Goal: Task Accomplishment & Management: Manage account settings

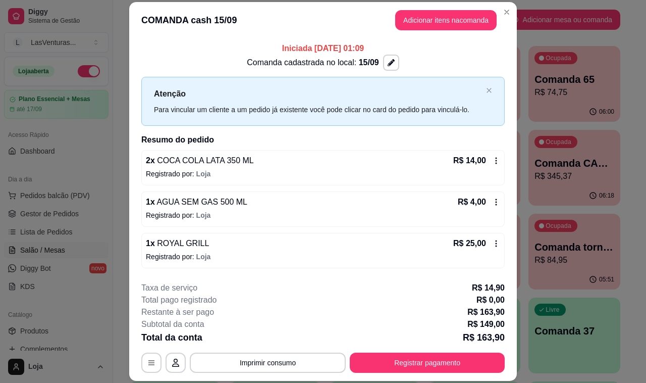
scroll to position [38, 0]
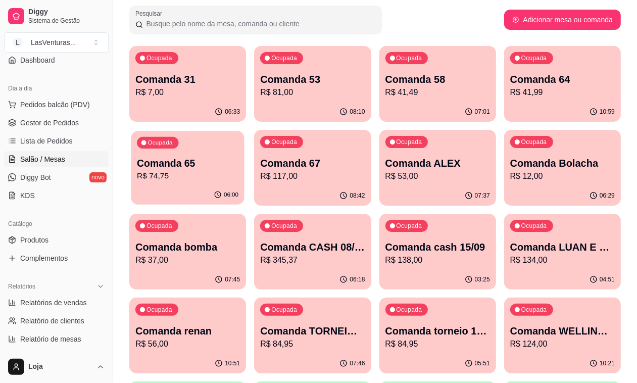
click at [238, 170] on p "R$ 74,75" at bounding box center [187, 176] width 101 height 12
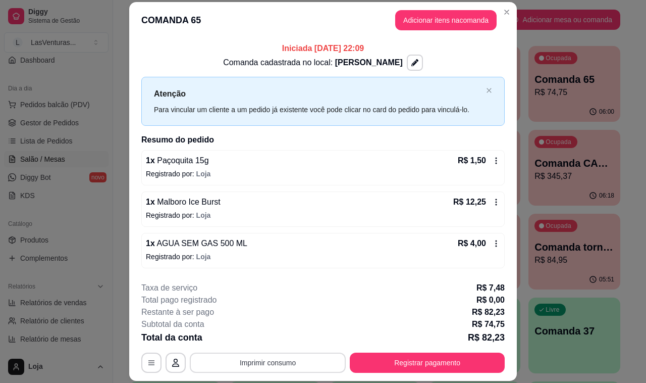
click at [268, 364] on button "Imprimir consumo" at bounding box center [268, 362] width 156 height 20
click at [266, 344] on button "IMPRESSORA" at bounding box center [266, 340] width 71 height 16
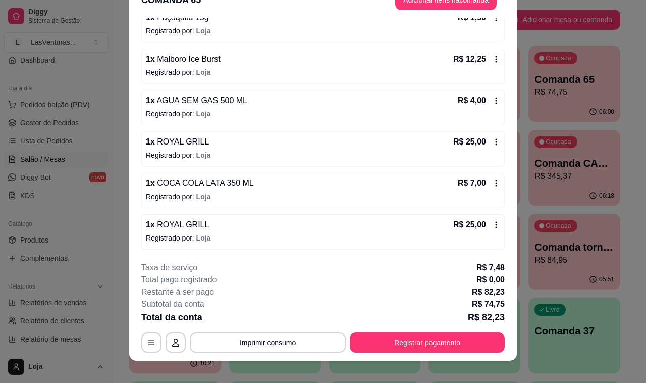
scroll to position [30, 0]
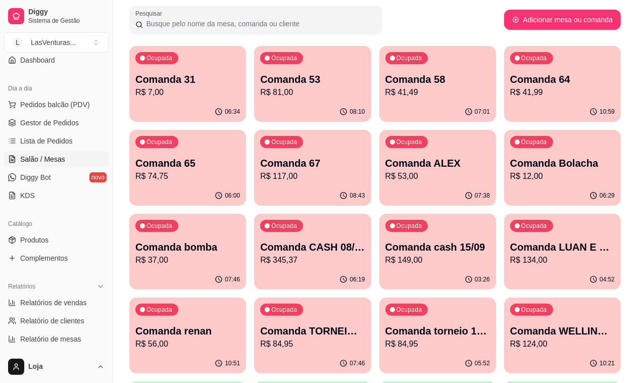
click at [240, 170] on p "R$ 74,75" at bounding box center [187, 176] width 104 height 12
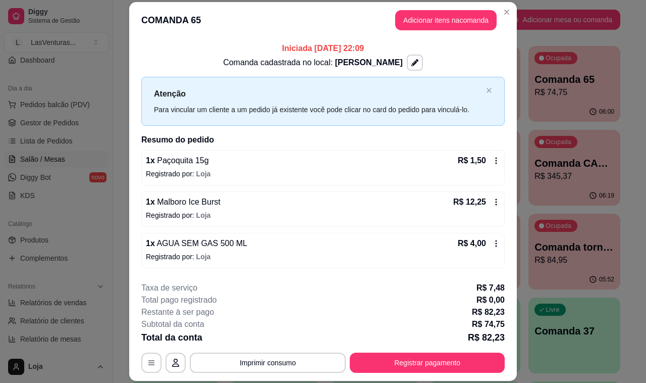
scroll to position [63, 0]
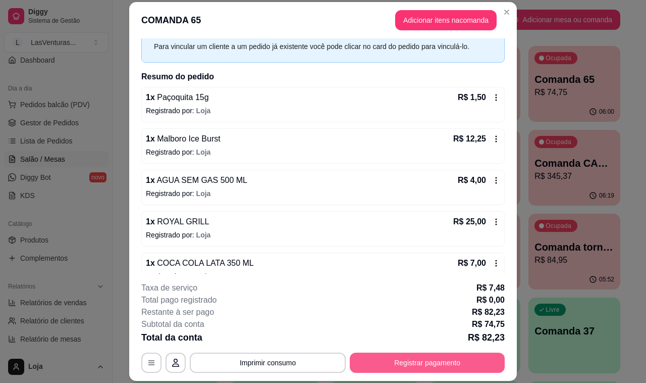
click at [399, 364] on button "Registrar pagamento" at bounding box center [427, 362] width 155 height 20
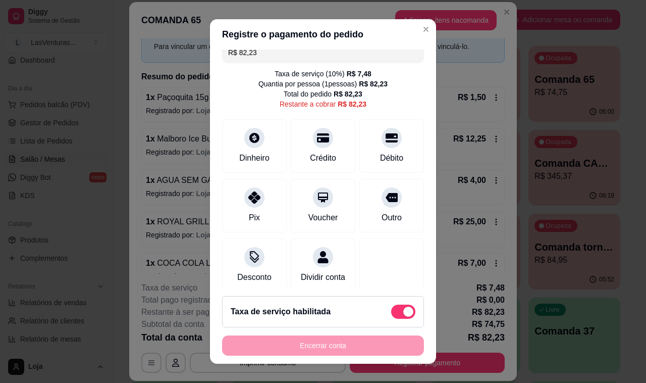
scroll to position [0, 0]
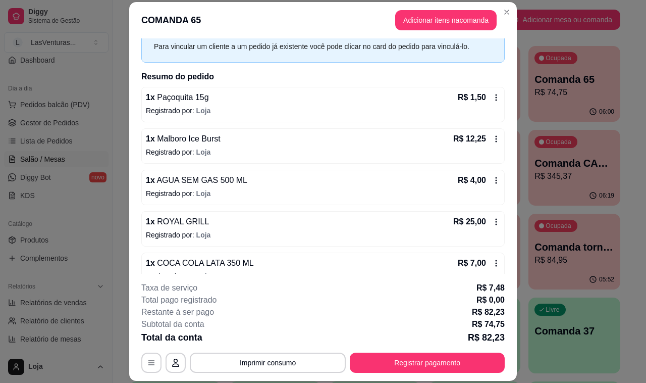
click at [450, 364] on button "Registrar pagamento" at bounding box center [427, 362] width 155 height 20
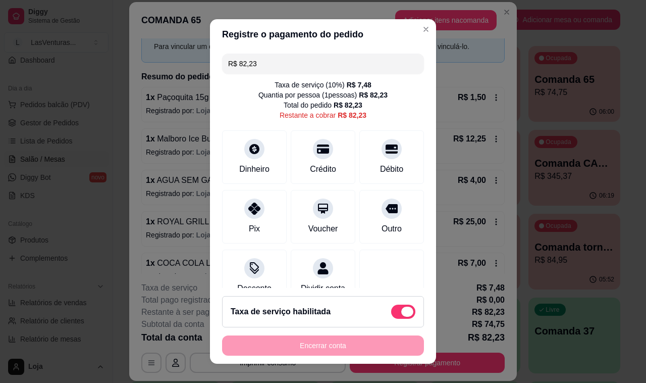
click at [401, 311] on span at bounding box center [407, 311] width 12 height 10
click at [394, 313] on input "checkbox" at bounding box center [394, 316] width 7 height 7
checkbox input "true"
type input "R$ 74,75"
checkbox input "false"
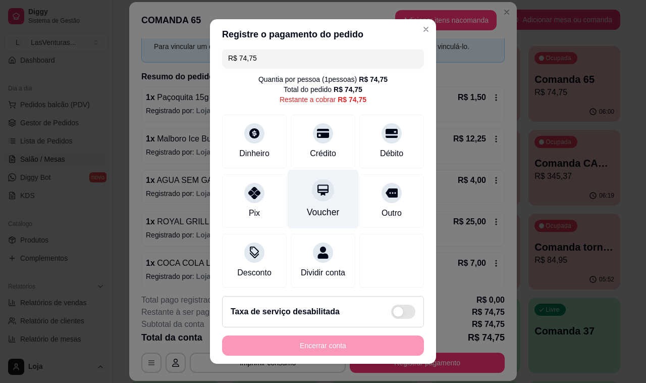
scroll to position [21, 0]
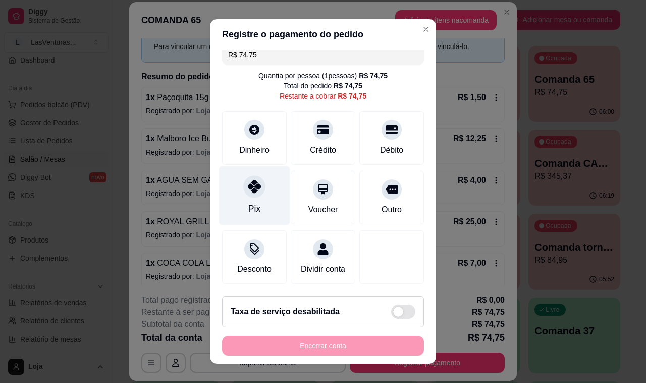
click at [248, 180] on icon at bounding box center [254, 186] width 13 height 13
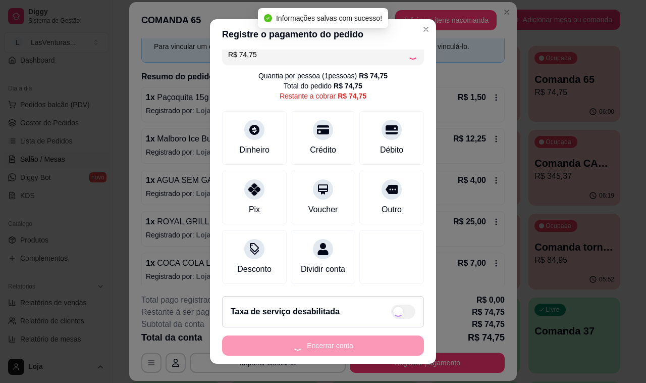
type input "R$ 0,00"
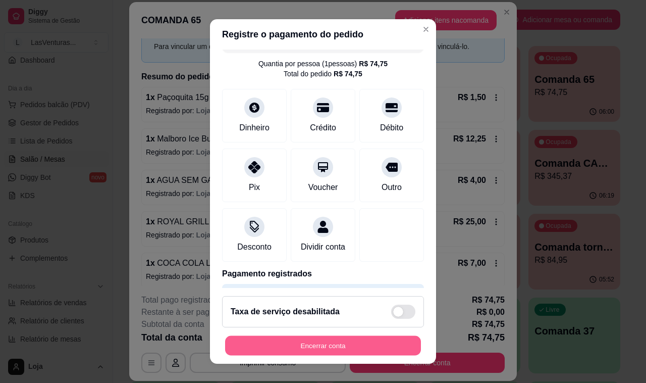
click at [308, 351] on button "Encerrar conta" at bounding box center [323, 346] width 196 height 20
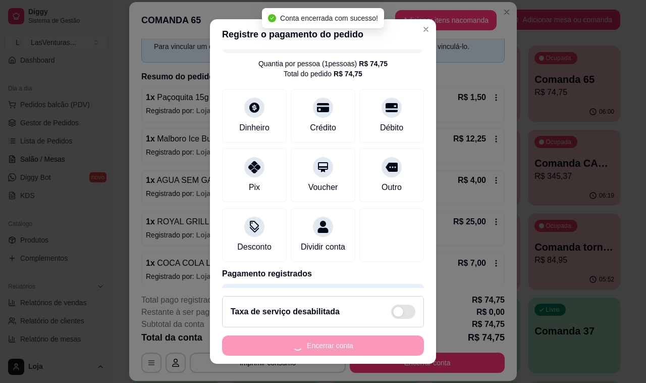
scroll to position [0, 0]
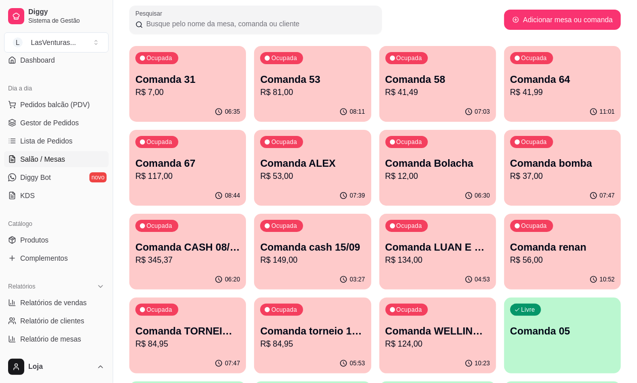
click at [161, 61] on p "Ocupada" at bounding box center [159, 58] width 26 height 8
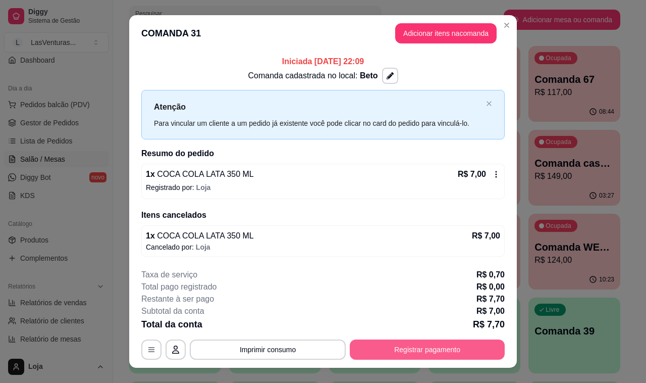
click at [410, 354] on button "Registrar pagamento" at bounding box center [427, 349] width 155 height 20
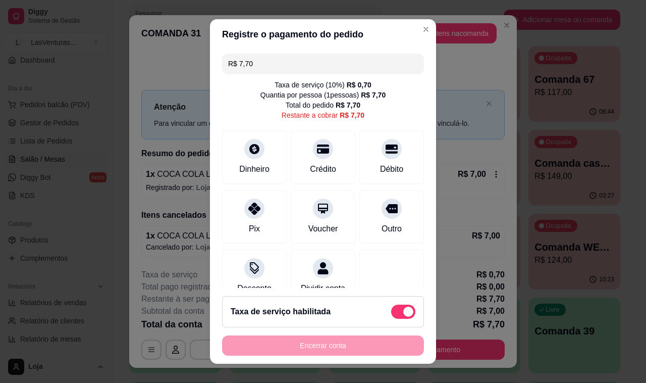
click at [403, 314] on span at bounding box center [408, 311] width 10 height 10
click at [392, 314] on input "checkbox" at bounding box center [394, 316] width 7 height 7
checkbox input "true"
type input "R$ 7,00"
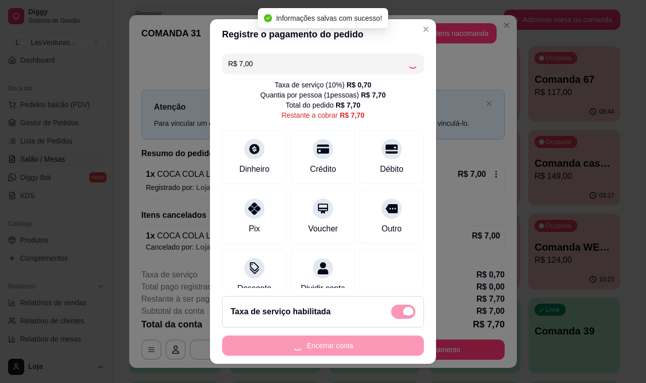
checkbox input "false"
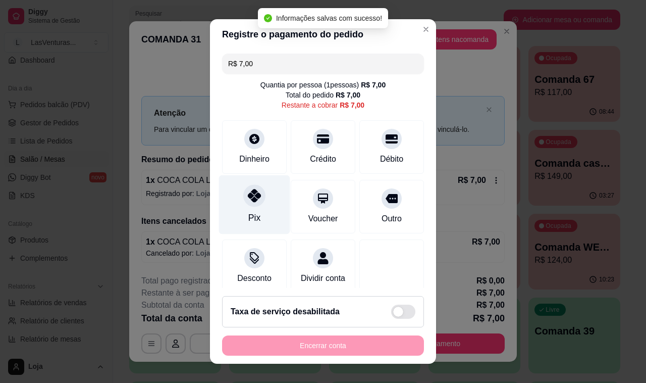
click at [248, 221] on div "Pix" at bounding box center [254, 217] width 12 height 13
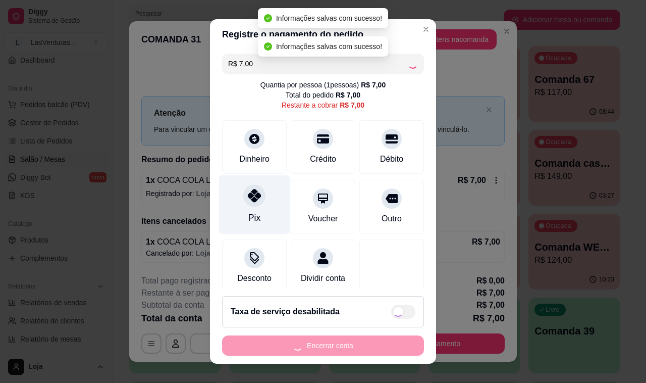
type input "R$ 0,00"
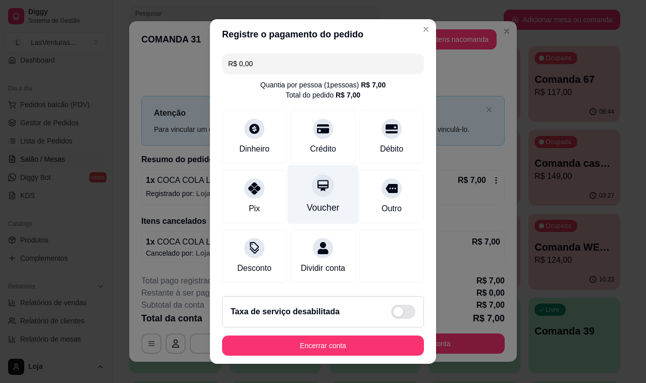
scroll to position [64, 0]
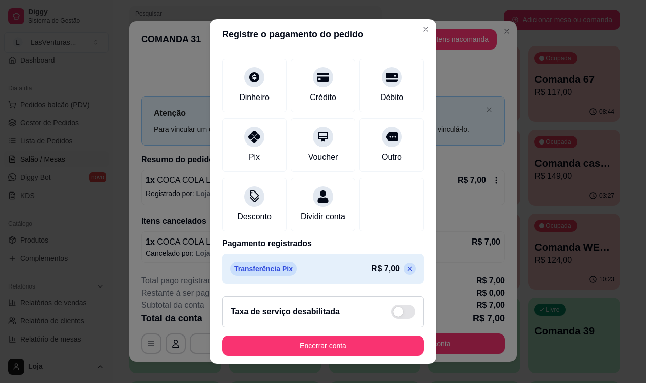
click at [322, 342] on button "Encerrar conta" at bounding box center [323, 345] width 202 height 20
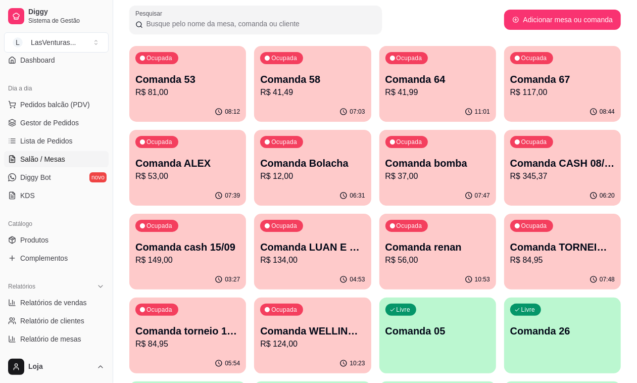
click at [174, 94] on p "R$ 81,00" at bounding box center [187, 92] width 104 height 12
click at [279, 97] on div "Ocupada Comanda 58 R$ 41,49" at bounding box center [312, 74] width 113 height 55
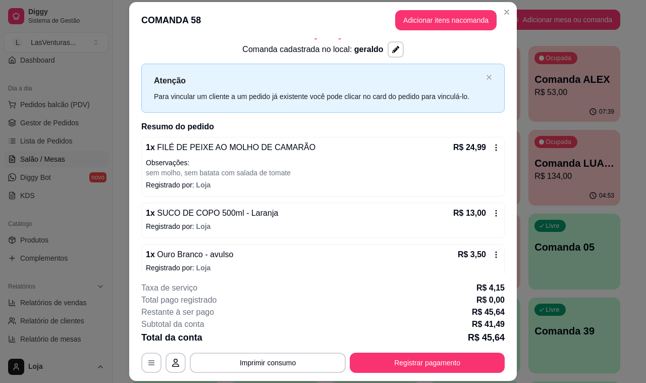
scroll to position [23, 0]
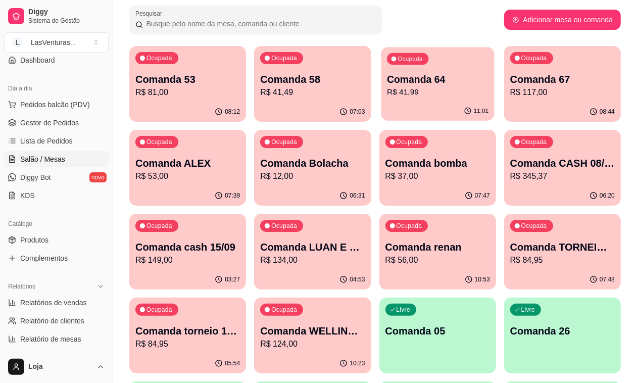
click at [381, 103] on div "11:01" at bounding box center [437, 110] width 113 height 19
click at [510, 79] on p "Comanda 67" at bounding box center [562, 79] width 104 height 14
click at [273, 93] on p "R$ 41,49" at bounding box center [312, 92] width 104 height 12
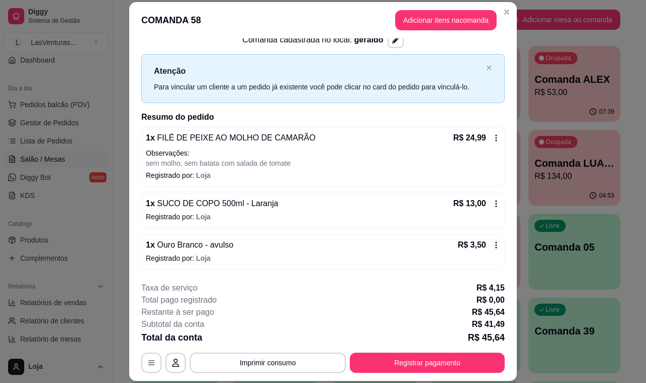
click at [237, 364] on button "Imprimir consumo" at bounding box center [268, 362] width 156 height 20
click at [259, 344] on button "IMPRESSORA" at bounding box center [266, 340] width 71 height 16
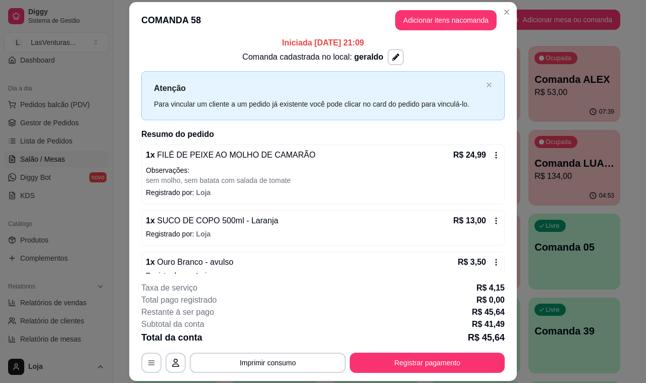
scroll to position [0, 0]
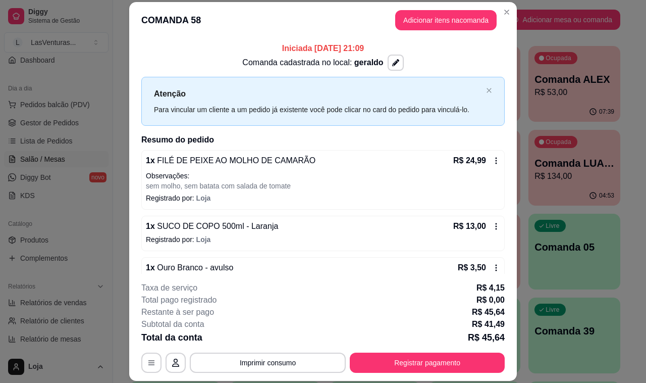
click at [428, 363] on button "Registrar pagamento" at bounding box center [427, 362] width 155 height 20
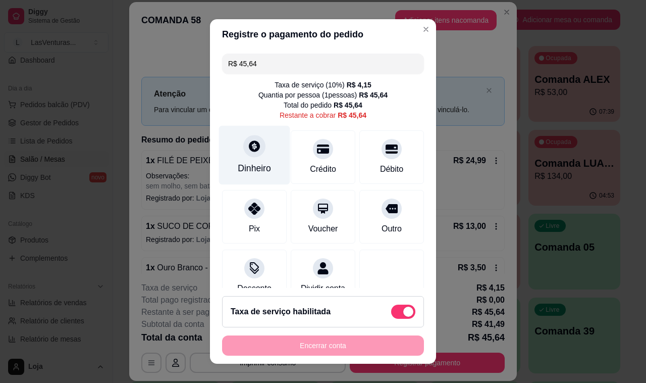
click at [246, 156] on div at bounding box center [254, 146] width 22 height 22
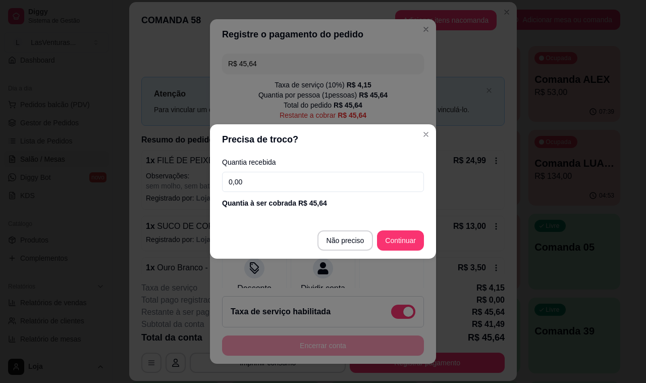
click at [246, 189] on input "0,00" at bounding box center [323, 182] width 202 height 20
type input "50,00"
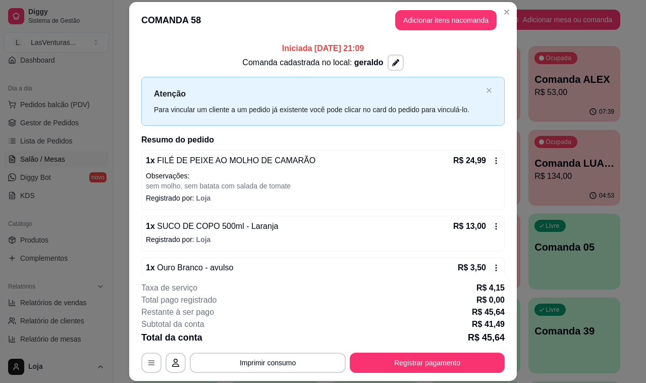
click at [464, 28] on header "COMANDA 58 Adicionar itens na comanda" at bounding box center [323, 20] width 388 height 36
click at [463, 23] on button "Adicionar itens na comanda" at bounding box center [445, 20] width 101 height 20
click at [130, 72] on input "Pesquisa" at bounding box center [213, 71] width 372 height 10
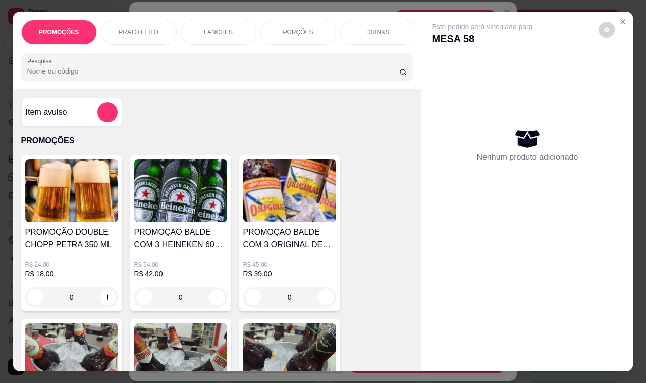
click at [124, 119] on div "Item avulso PROMOÇÕES PROMOÇÃO DOUBLE CHOPP PETRA 350 ML R$ 24,00 R$ 18,00 0 PR…" at bounding box center [217, 230] width 408 height 282
click at [111, 116] on button "add-separate-item" at bounding box center [107, 112] width 20 height 20
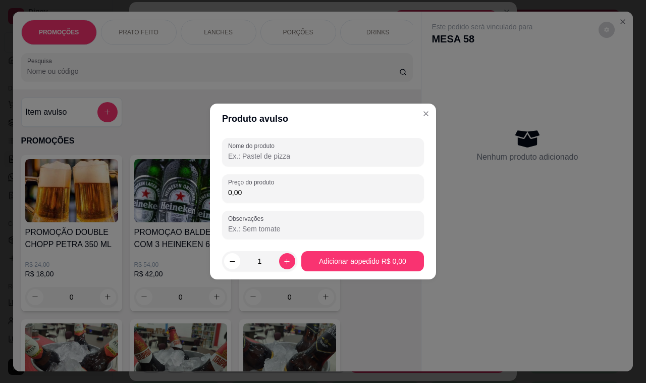
click at [251, 155] on input "Nome do produto" at bounding box center [323, 156] width 190 height 10
type input "ouro branco"
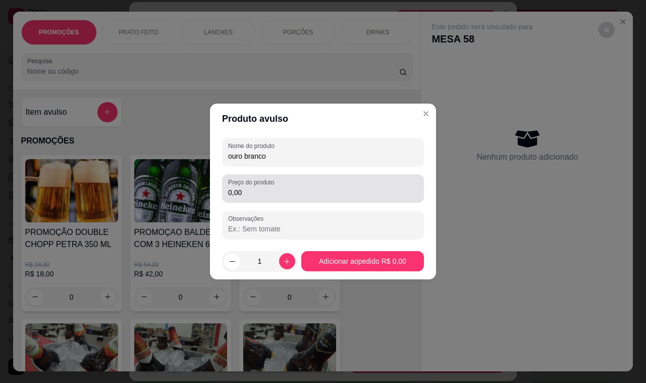
click at [277, 178] on label "Preço do produto" at bounding box center [252, 182] width 49 height 9
click at [277, 187] on input "0,00" at bounding box center [323, 192] width 190 height 10
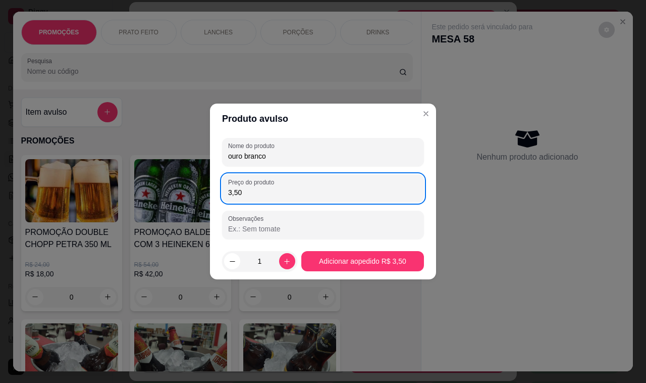
type input "3,50"
click at [389, 273] on footer "1 Adicionar ao pedido R$ 3,50" at bounding box center [323, 261] width 226 height 36
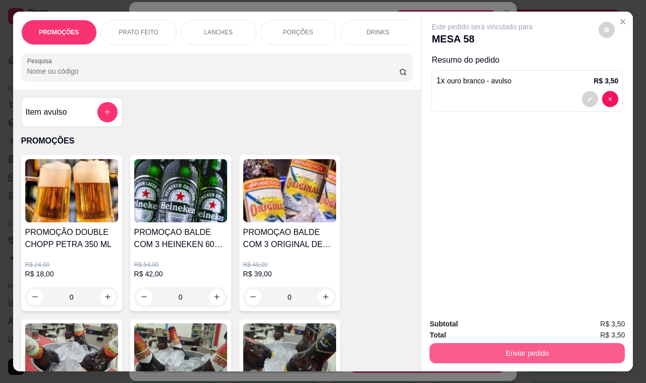
click at [483, 357] on button "Enviar pedido" at bounding box center [527, 353] width 195 height 20
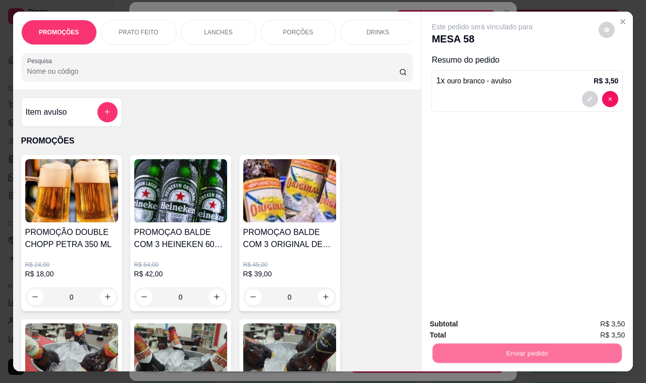
click at [493, 332] on button "Não registrar e enviar pedido" at bounding box center [493, 323] width 105 height 19
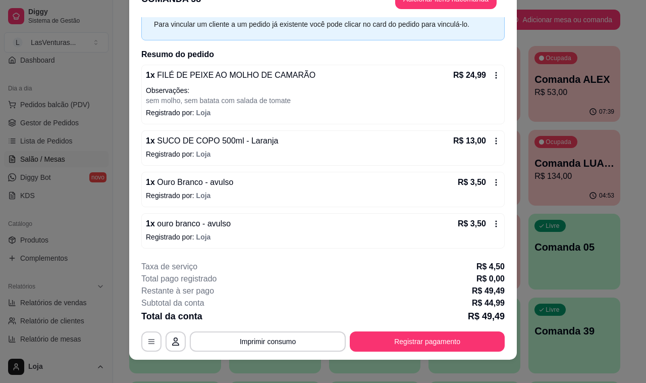
scroll to position [30, 0]
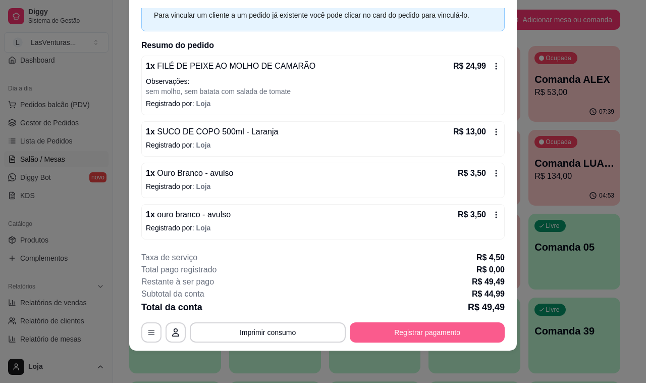
click at [419, 332] on button "Registrar pagamento" at bounding box center [427, 332] width 155 height 20
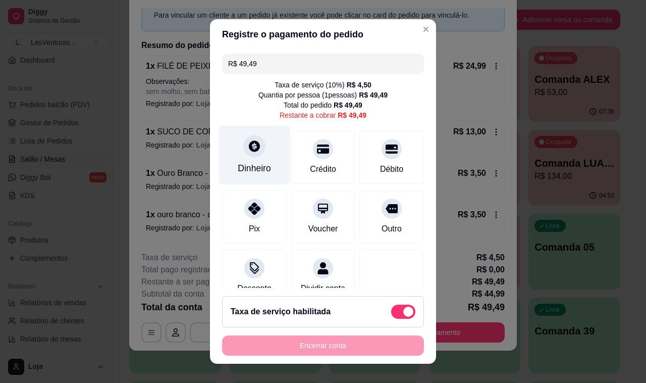
click at [246, 154] on div at bounding box center [254, 146] width 22 height 22
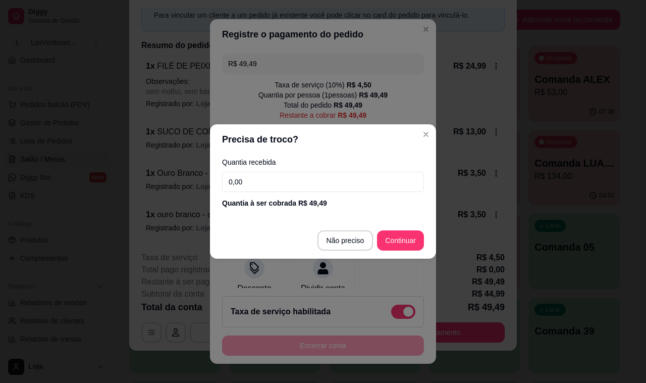
click at [274, 185] on input "0,00" at bounding box center [323, 182] width 202 height 20
type input "49,49"
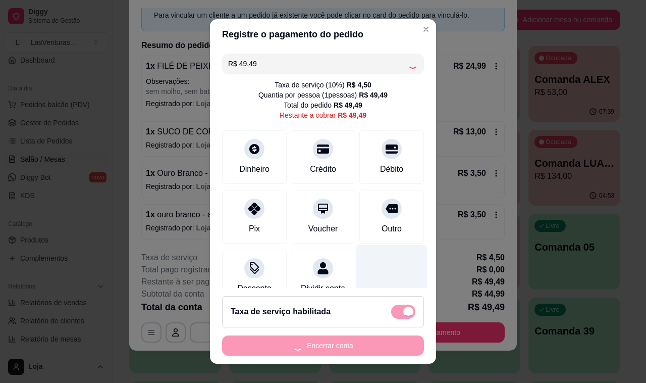
scroll to position [31, 0]
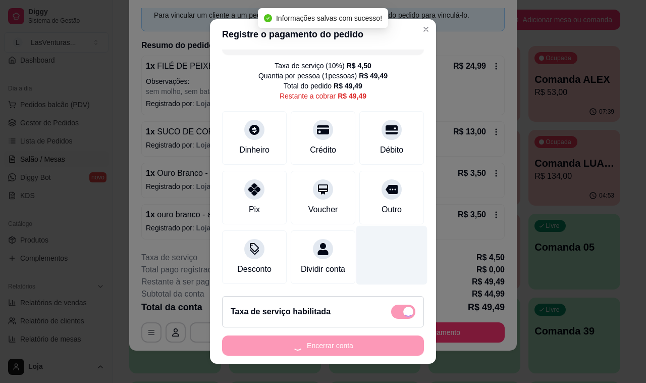
type input "R$ 0,00"
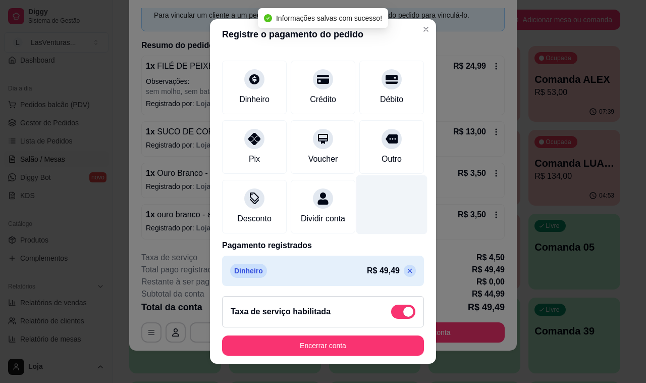
scroll to position [74, 0]
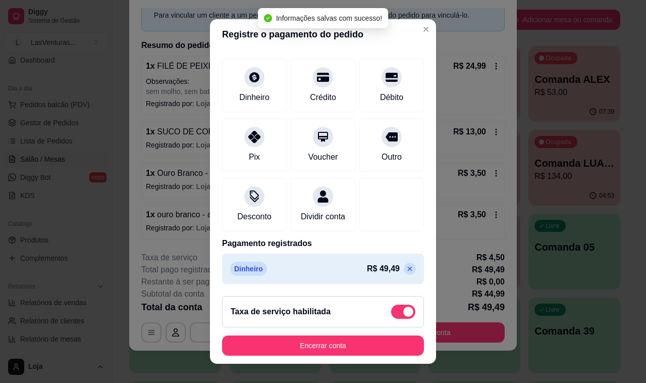
click at [334, 339] on button "Encerrar conta" at bounding box center [323, 345] width 202 height 20
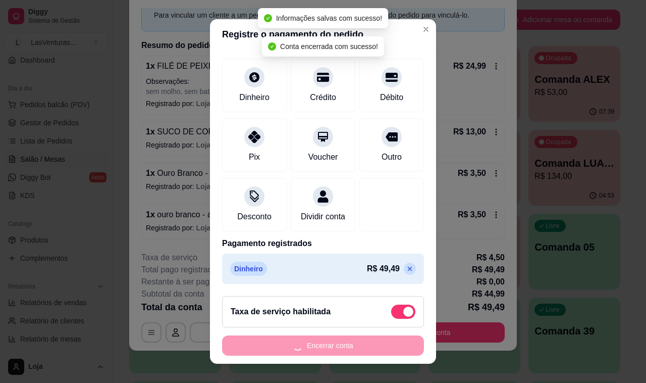
scroll to position [0, 0]
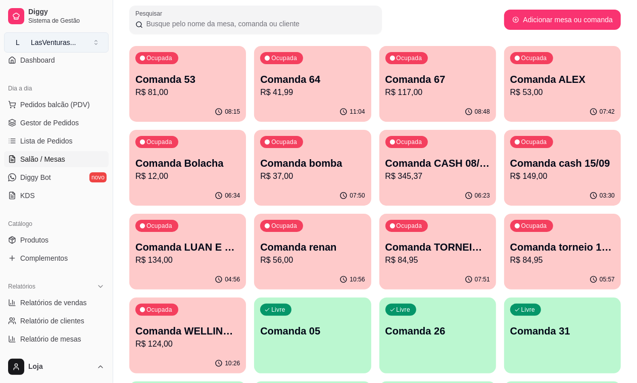
click at [78, 34] on button "L LasVenturas ..." at bounding box center [56, 42] width 104 height 20
click at [205, 114] on div "08:15" at bounding box center [187, 112] width 117 height 20
click at [268, 94] on p "R$ 41,99" at bounding box center [311, 92] width 101 height 12
click at [504, 111] on div "07:42" at bounding box center [562, 112] width 117 height 20
click at [387, 79] on p "Comanda 67" at bounding box center [437, 80] width 101 height 14
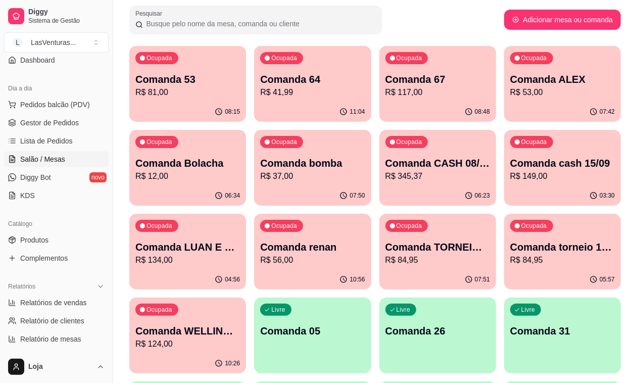
click at [385, 182] on p "R$ 345,37" at bounding box center [437, 176] width 104 height 12
click at [504, 183] on div "Ocupada Comanda cash 15/09 R$ 149,00" at bounding box center [562, 158] width 117 height 56
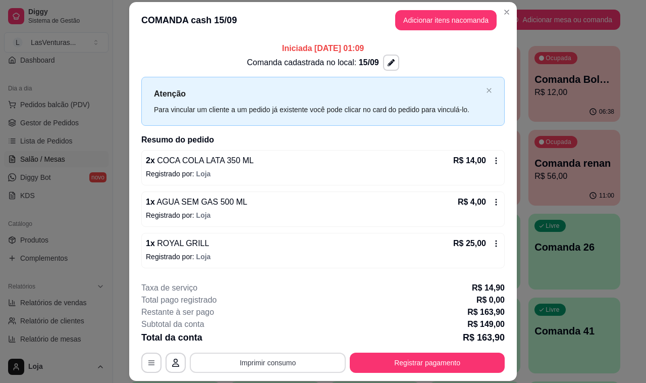
click at [306, 356] on button "Imprimir consumo" at bounding box center [268, 362] width 156 height 20
click at [283, 337] on button "IMPRESSORA" at bounding box center [266, 340] width 73 height 16
click at [455, 31] on header "COMANDA cash 15/09 Adicionar itens na comanda" at bounding box center [323, 20] width 388 height 36
click at [445, 27] on button "Adicionar itens na comanda" at bounding box center [445, 20] width 101 height 20
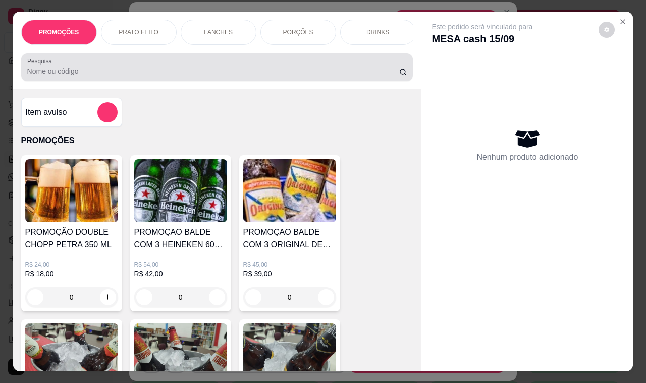
click at [179, 69] on div at bounding box center [217, 67] width 380 height 20
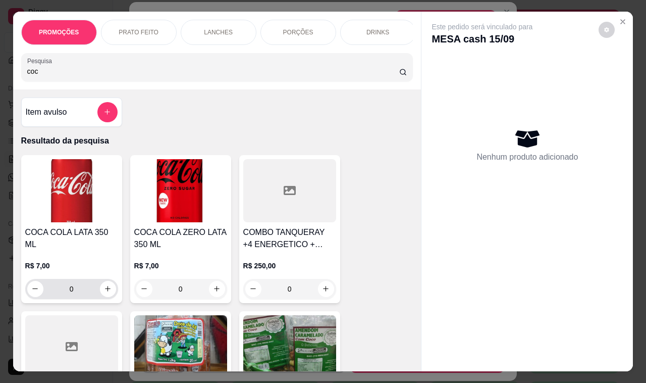
type input "coc"
click at [97, 279] on div "0" at bounding box center [71, 289] width 89 height 20
click at [100, 284] on button "increase-product-quantity" at bounding box center [108, 289] width 16 height 16
type input "1"
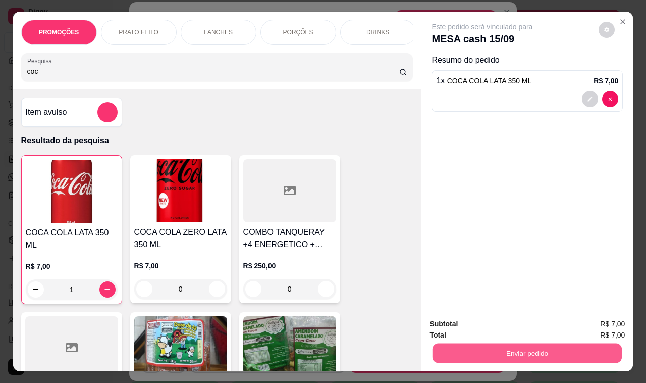
click at [476, 351] on button "Enviar pedido" at bounding box center [527, 353] width 189 height 20
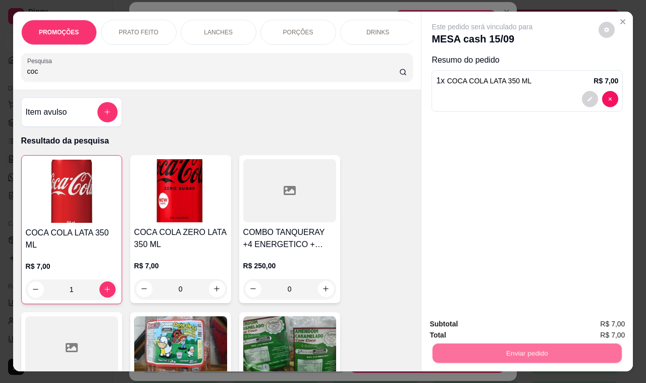
click at [467, 329] on button "Não registrar e enviar pedido" at bounding box center [493, 323] width 102 height 19
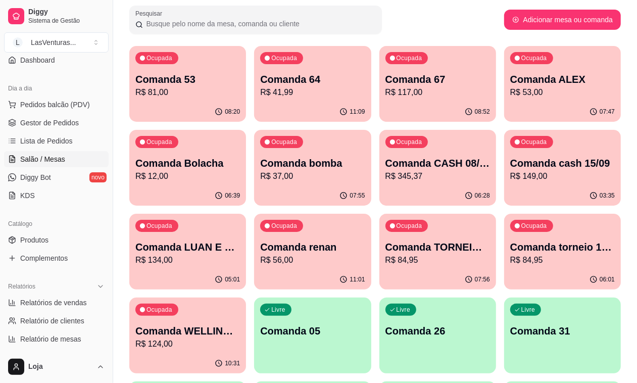
click at [387, 85] on p "Comanda 67" at bounding box center [437, 79] width 104 height 14
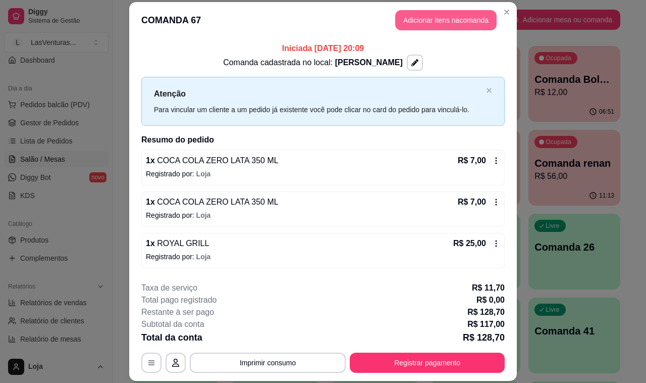
click at [421, 23] on button "Adicionar itens na comanda" at bounding box center [445, 20] width 101 height 20
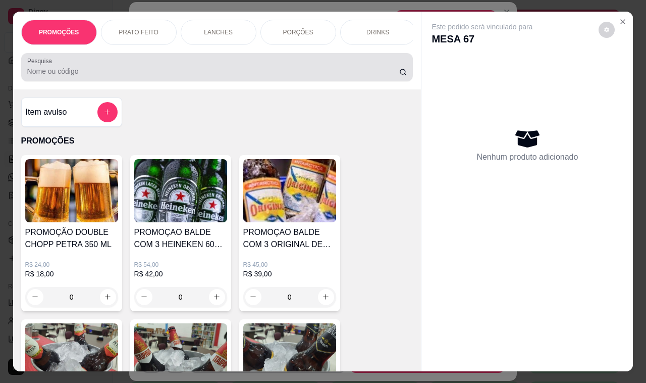
click at [141, 73] on input "Pesquisa" at bounding box center [213, 71] width 372 height 10
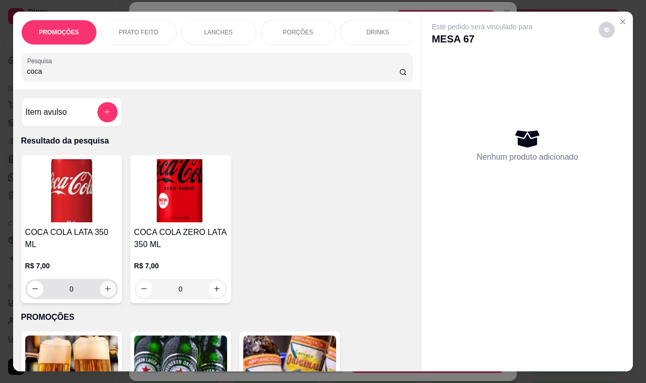
type input "coca"
click at [104, 285] on icon "increase-product-quantity" at bounding box center [108, 289] width 8 height 8
type input "1"
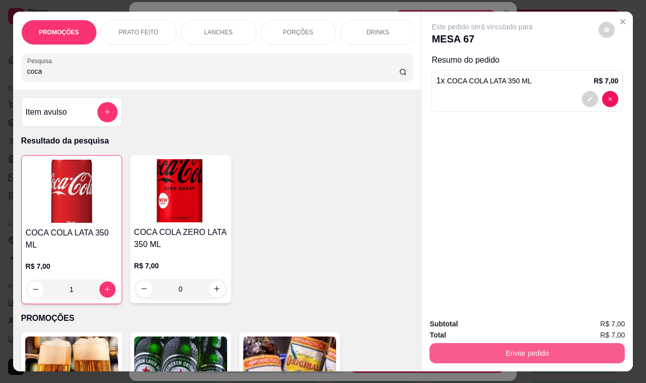
click at [510, 346] on button "Enviar pedido" at bounding box center [527, 353] width 195 height 20
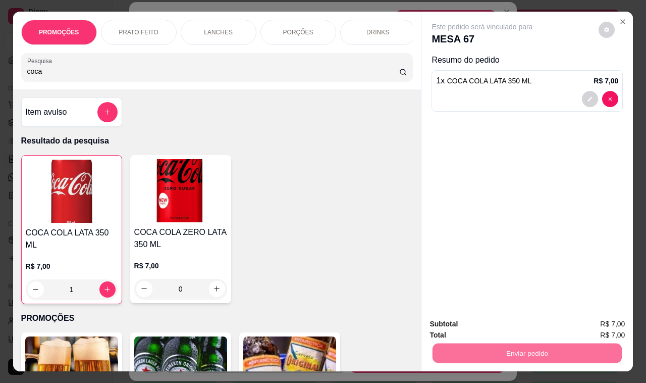
click at [513, 327] on button "Não registrar e enviar pedido" at bounding box center [493, 323] width 105 height 19
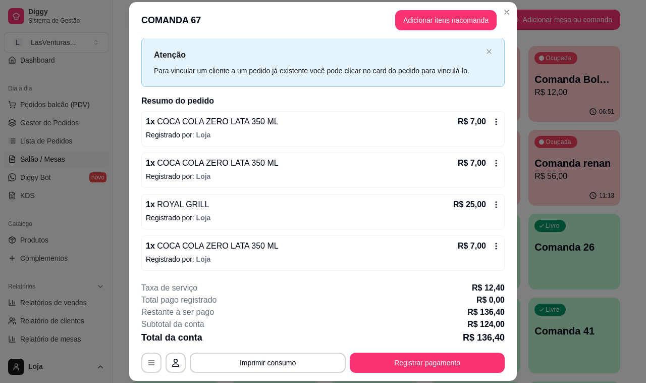
scroll to position [63, 0]
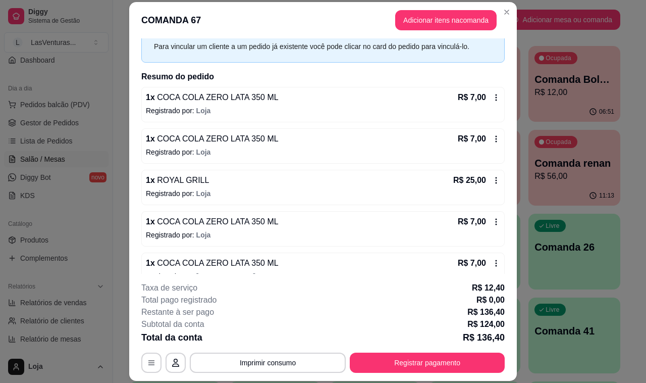
click at [287, 364] on button "Imprimir consumo" at bounding box center [268, 362] width 156 height 20
click at [279, 339] on button "IMPRESSORA" at bounding box center [266, 341] width 59 height 13
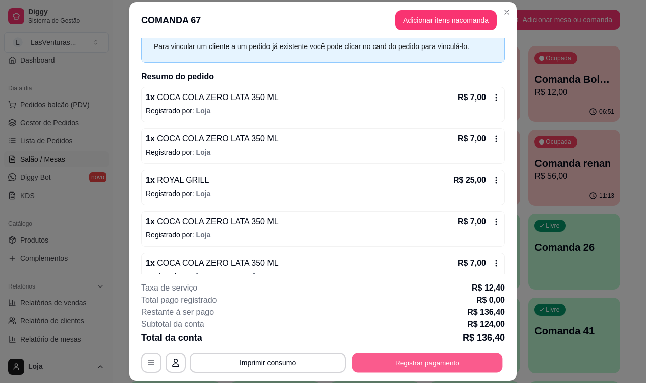
click at [444, 361] on button "Registrar pagamento" at bounding box center [427, 363] width 150 height 20
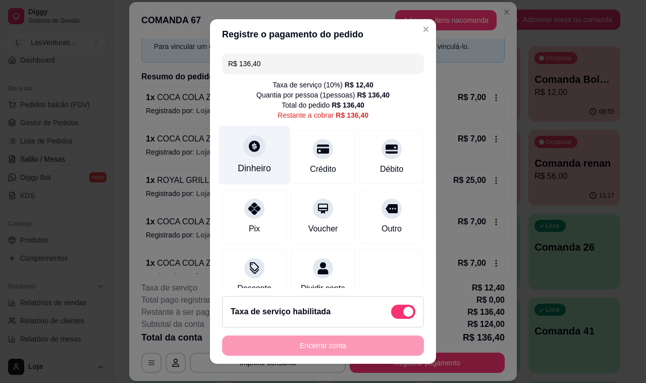
click at [251, 172] on div "Dinheiro" at bounding box center [254, 168] width 33 height 13
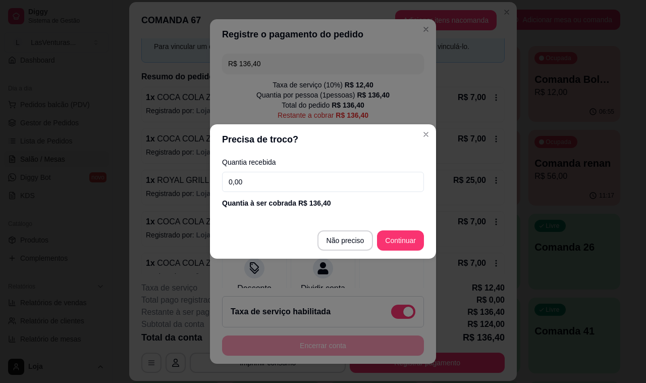
click at [251, 177] on input "0,00" at bounding box center [323, 182] width 202 height 20
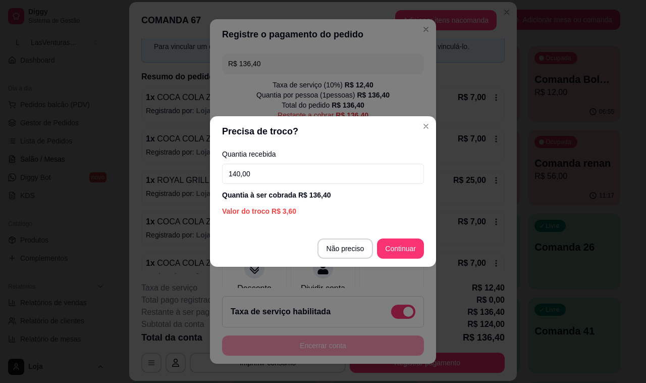
type input "140,00"
click at [416, 236] on footer "Não preciso Continuar" at bounding box center [323, 248] width 226 height 36
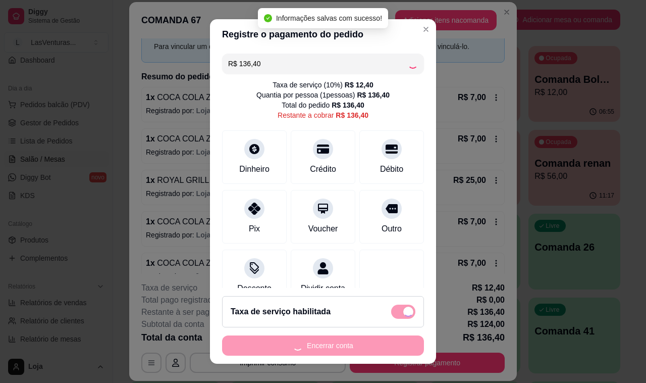
type input "R$ 0,00"
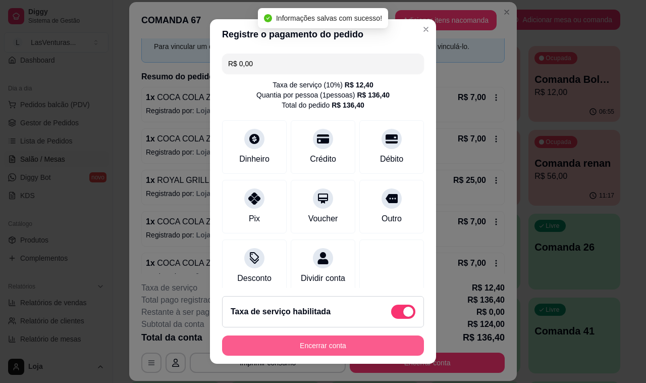
click at [325, 346] on button "Encerrar conta" at bounding box center [323, 345] width 202 height 20
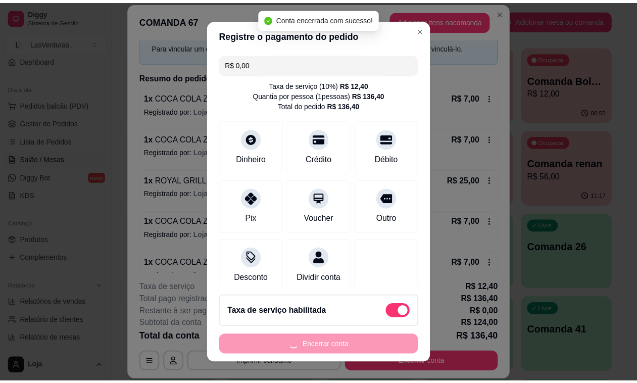
scroll to position [0, 0]
